Goal: Navigation & Orientation: Find specific page/section

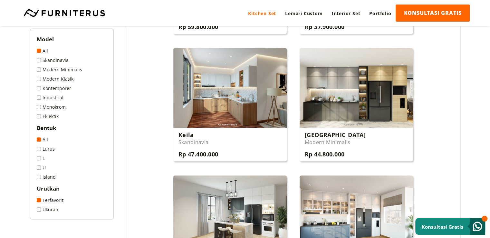
scroll to position [258, 0]
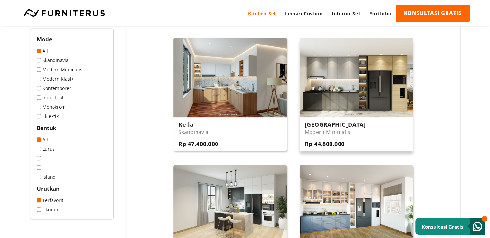
click at [389, 83] on img at bounding box center [355, 77] width 113 height 79
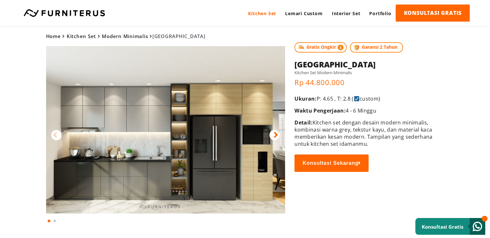
scroll to position [32, 0]
